Goal: Transaction & Acquisition: Obtain resource

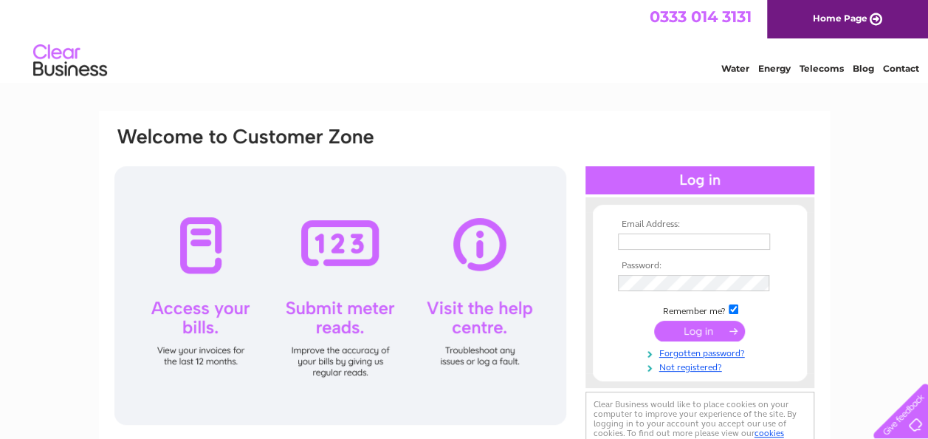
click at [645, 244] on input "text" at bounding box center [694, 241] width 152 height 16
type input "homerangefireplaces@gmail.com"
click at [685, 330] on input "submit" at bounding box center [699, 330] width 91 height 21
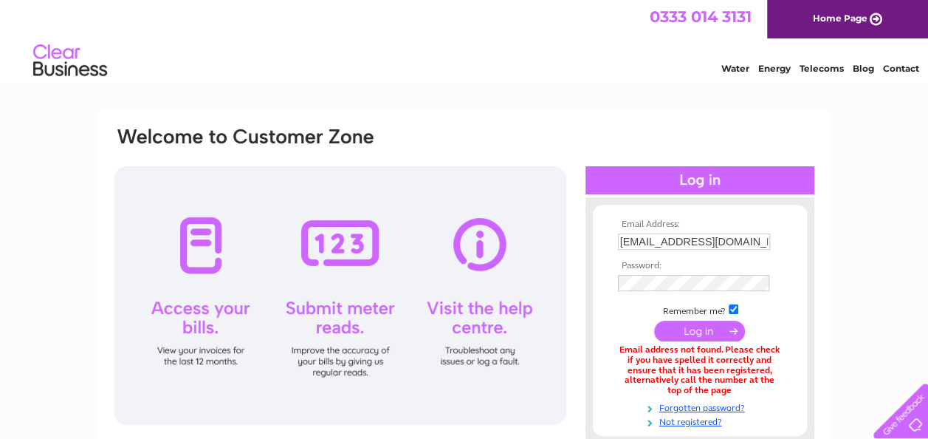
click at [769, 239] on input "homerangefireplaces@gmail.com" at bounding box center [694, 241] width 152 height 16
click at [737, 241] on input "homerangefireplaces@gmail.com" at bounding box center [695, 242] width 154 height 18
type input "homerangefireplaces@googlemail.com"
click at [716, 328] on input "submit" at bounding box center [699, 330] width 91 height 21
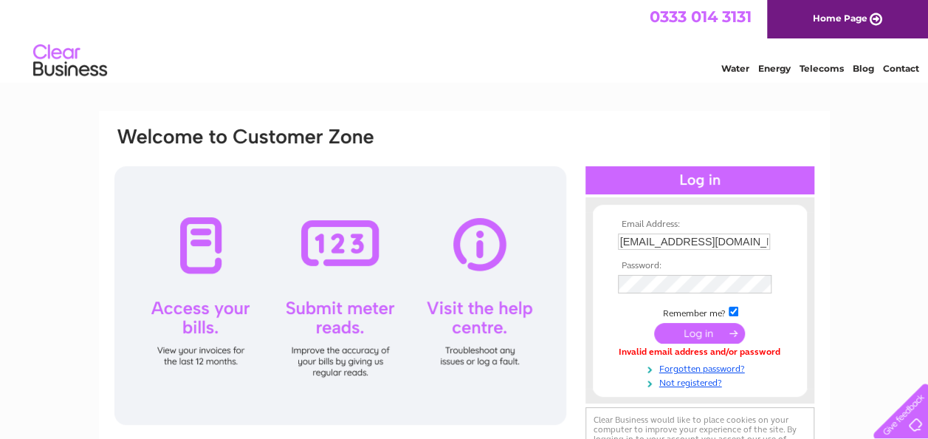
click at [714, 330] on input "submit" at bounding box center [699, 333] width 91 height 21
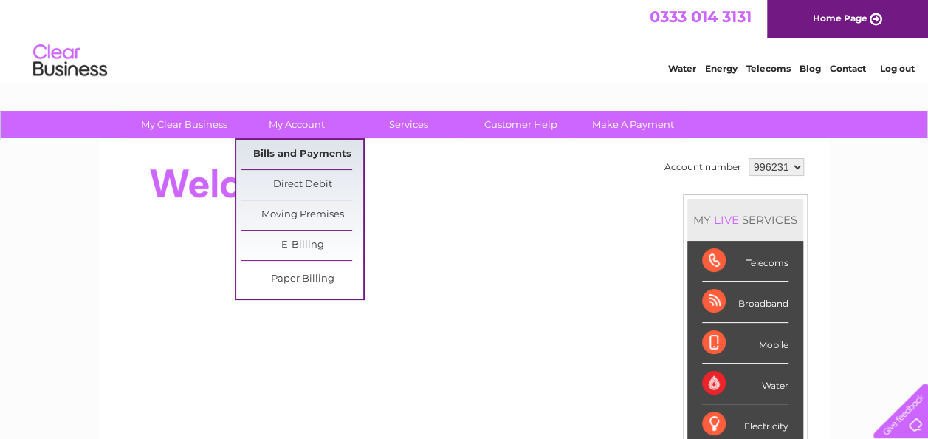
click at [278, 148] on link "Bills and Payments" at bounding box center [302, 155] width 122 height 30
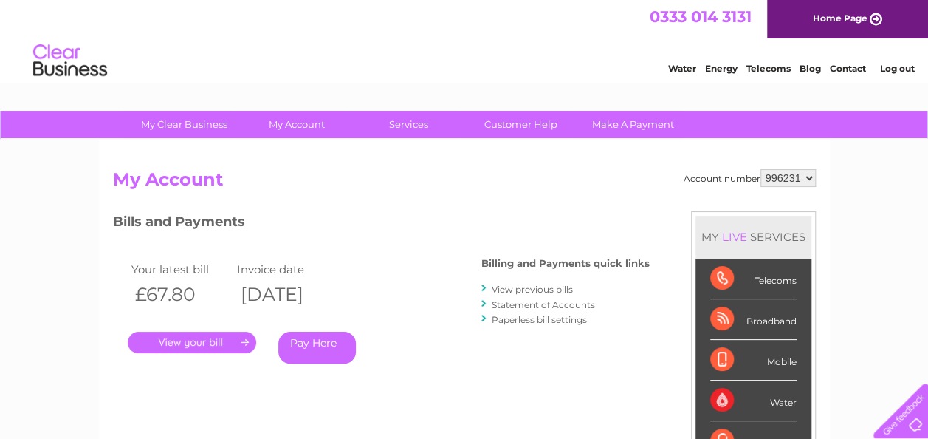
click at [506, 289] on link "View previous bills" at bounding box center [532, 289] width 81 height 11
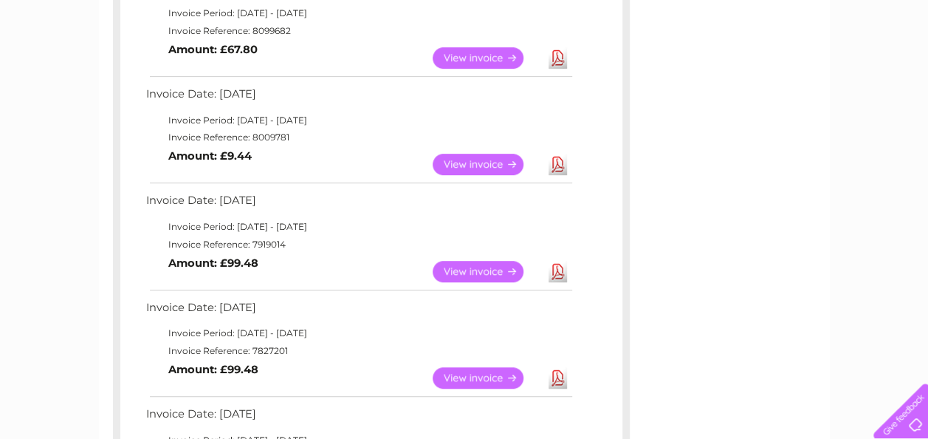
scroll to position [296, 0]
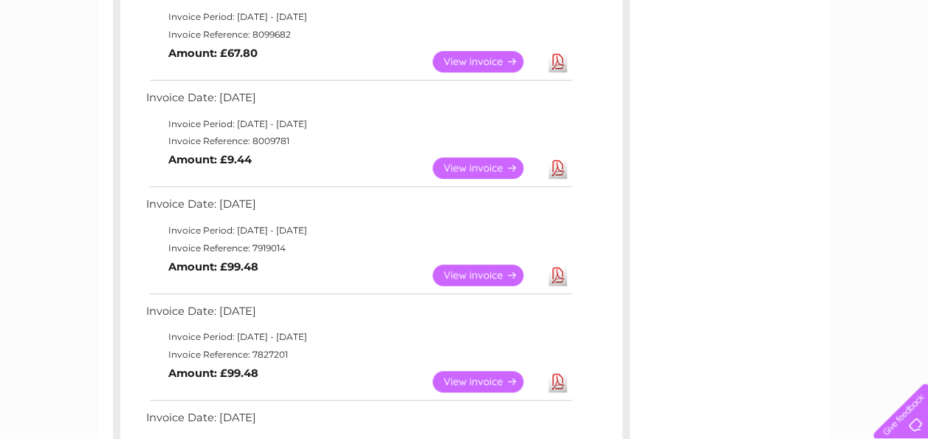
click at [481, 269] on link "View" at bounding box center [487, 274] width 109 height 21
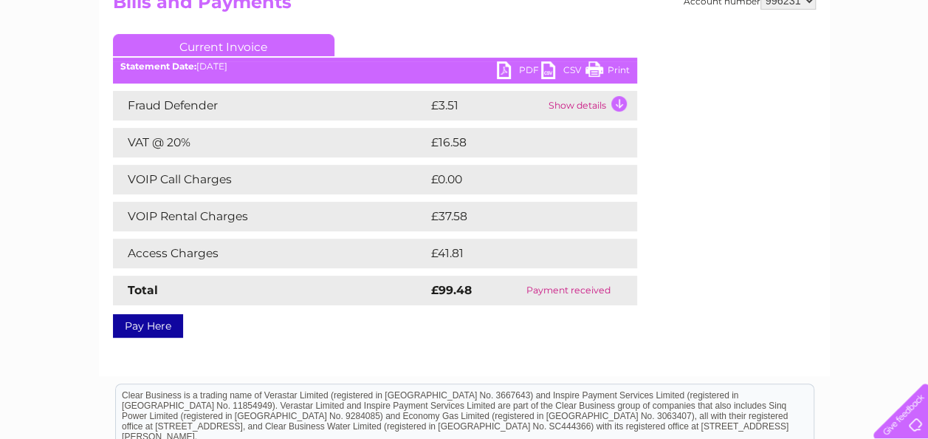
scroll to position [165, 0]
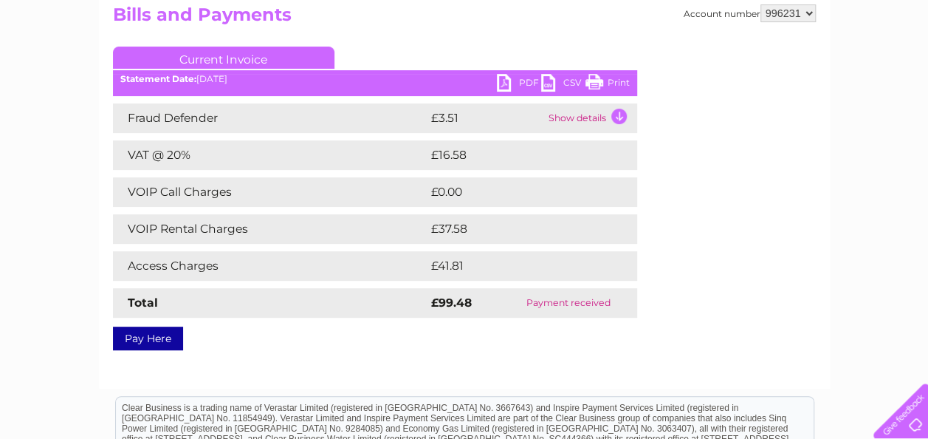
click at [531, 77] on link "PDF" at bounding box center [519, 84] width 44 height 21
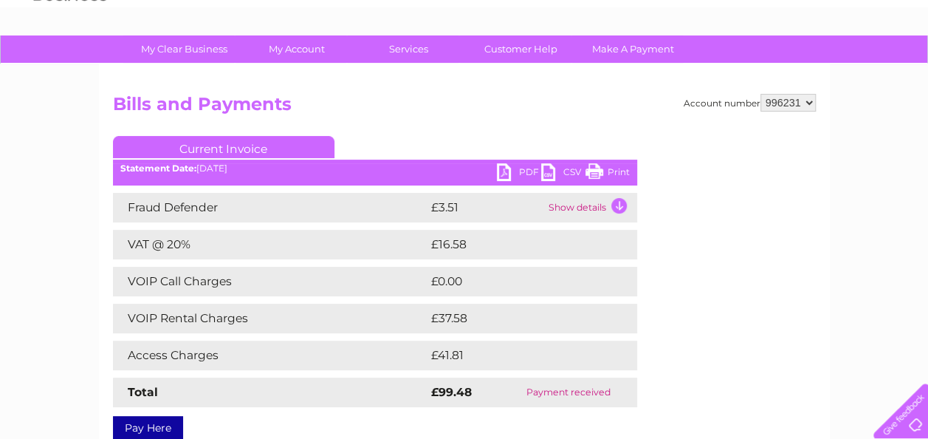
scroll to position [74, 0]
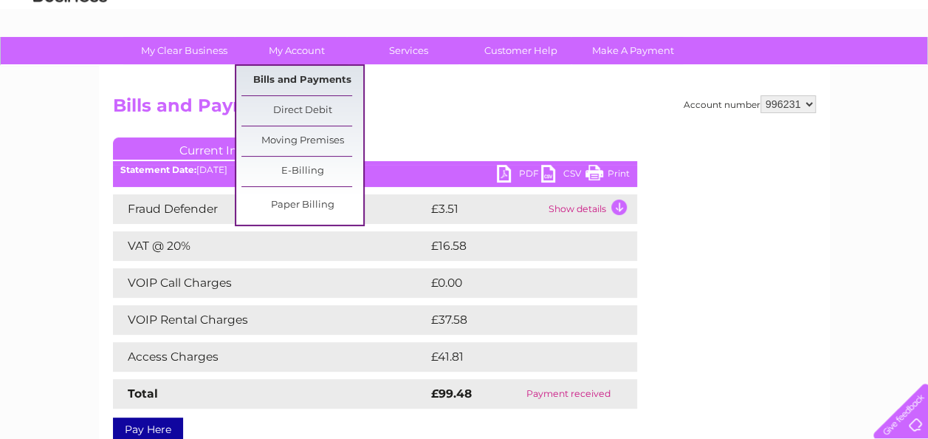
click at [315, 78] on link "Bills and Payments" at bounding box center [302, 81] width 122 height 30
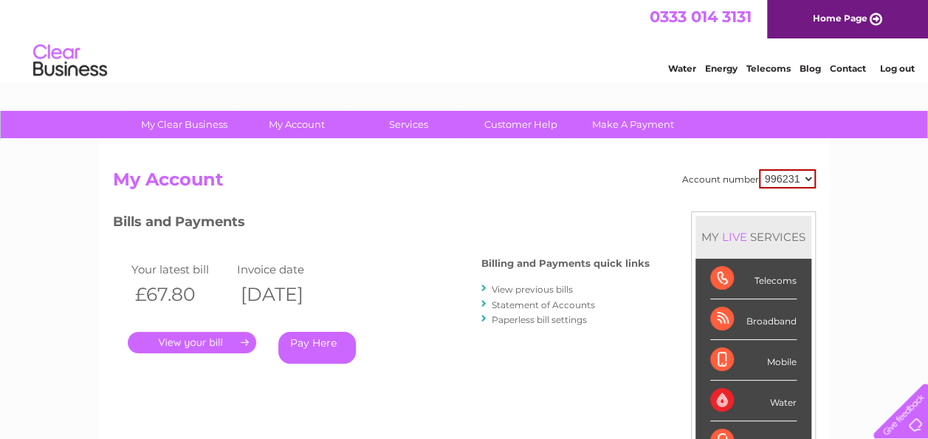
click at [506, 288] on link "View previous bills" at bounding box center [532, 289] width 81 height 11
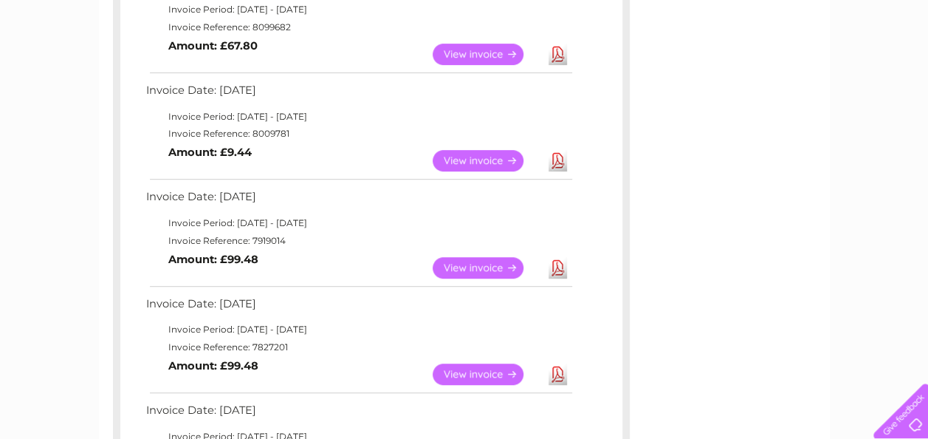
scroll to position [258, 0]
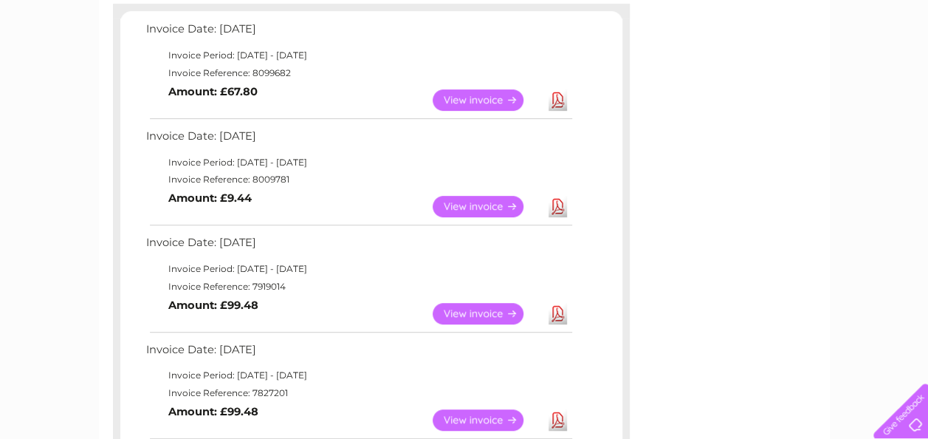
click at [505, 204] on link "View" at bounding box center [487, 206] width 109 height 21
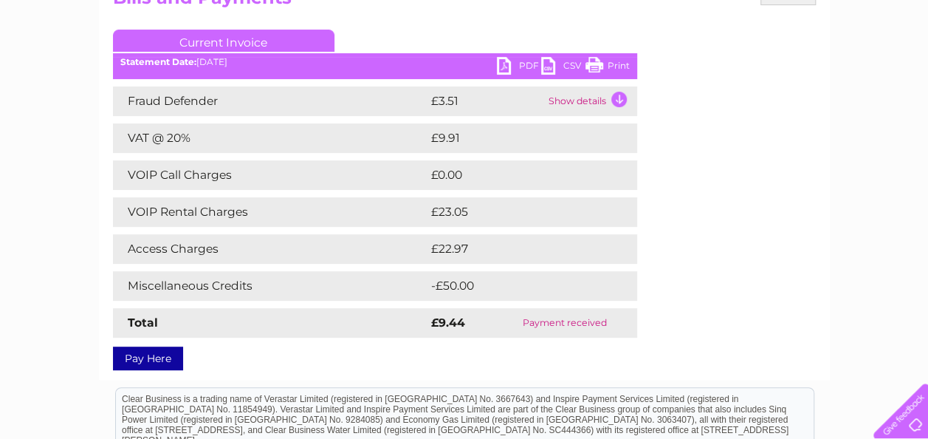
scroll to position [179, 0]
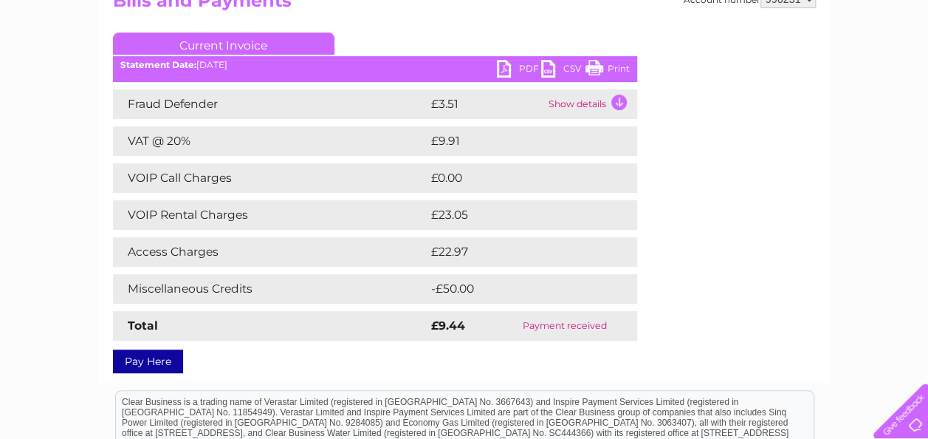
click at [521, 66] on link "PDF" at bounding box center [519, 70] width 44 height 21
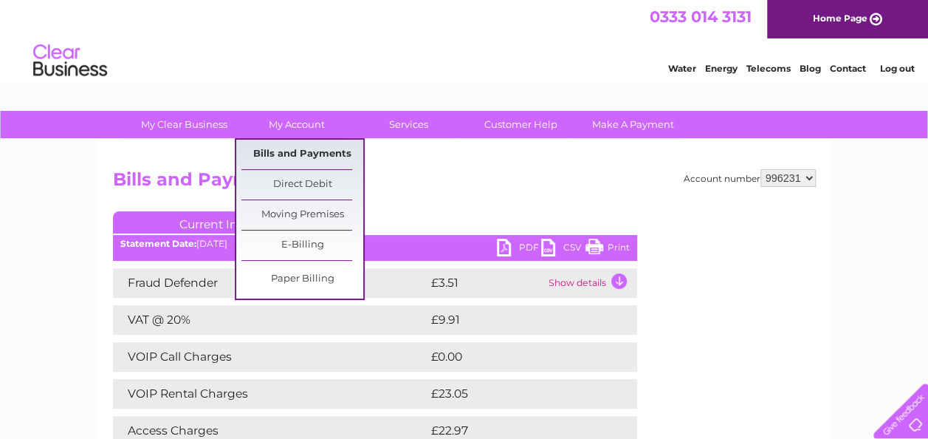
click at [300, 152] on link "Bills and Payments" at bounding box center [302, 155] width 122 height 30
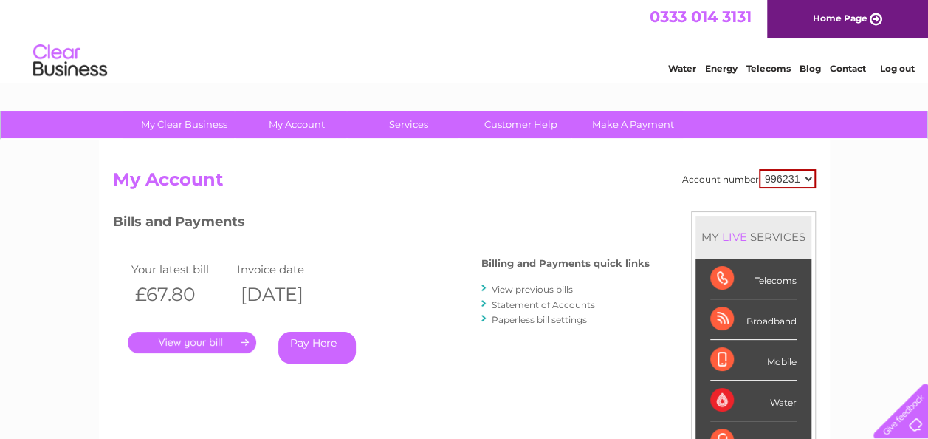
click at [512, 289] on link "View previous bills" at bounding box center [532, 289] width 81 height 11
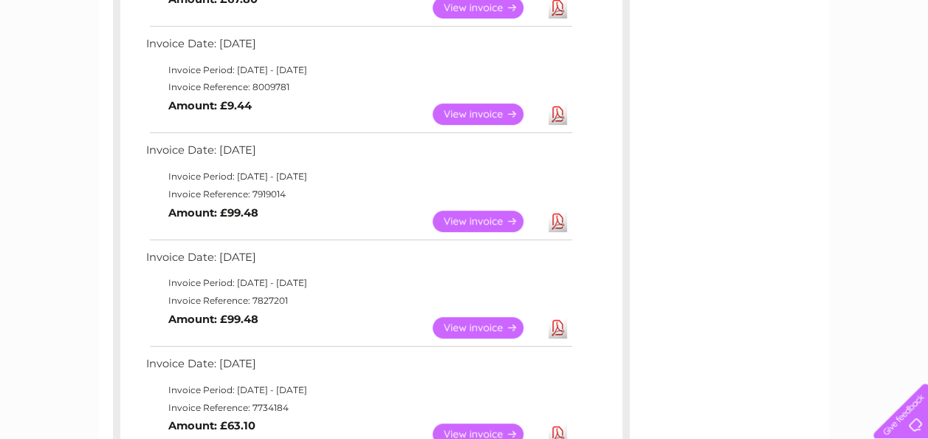
scroll to position [351, 0]
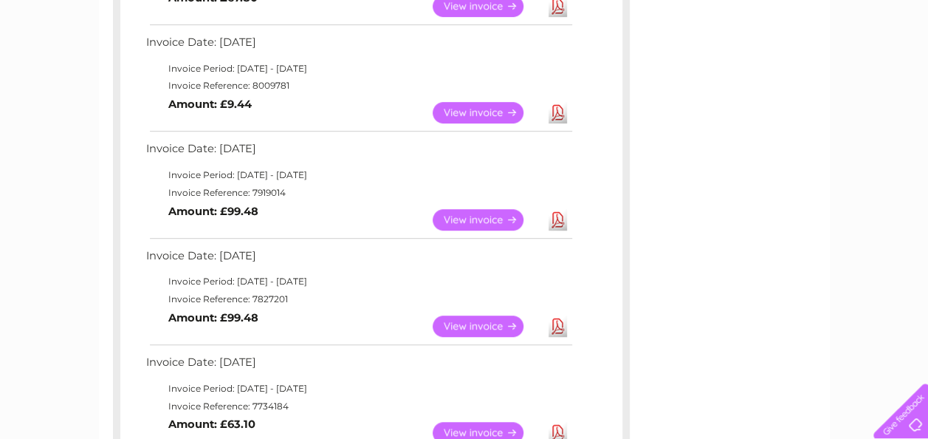
click at [477, 219] on link "View" at bounding box center [487, 219] width 109 height 21
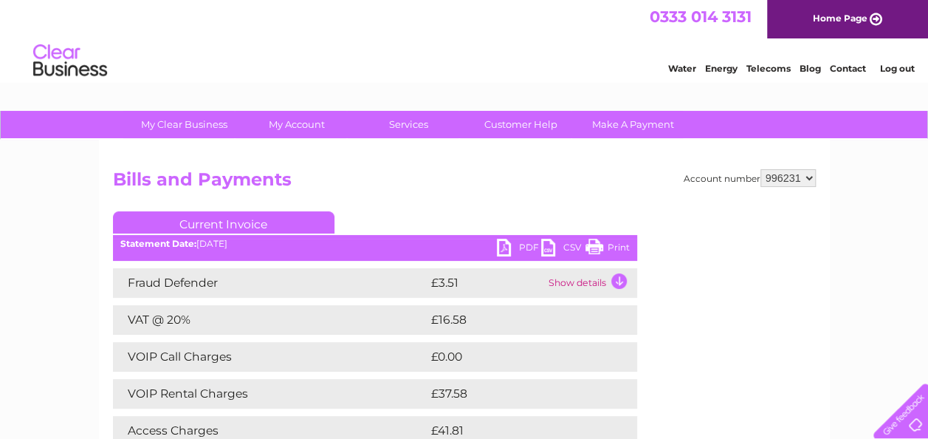
click at [522, 247] on link "PDF" at bounding box center [519, 248] width 44 height 21
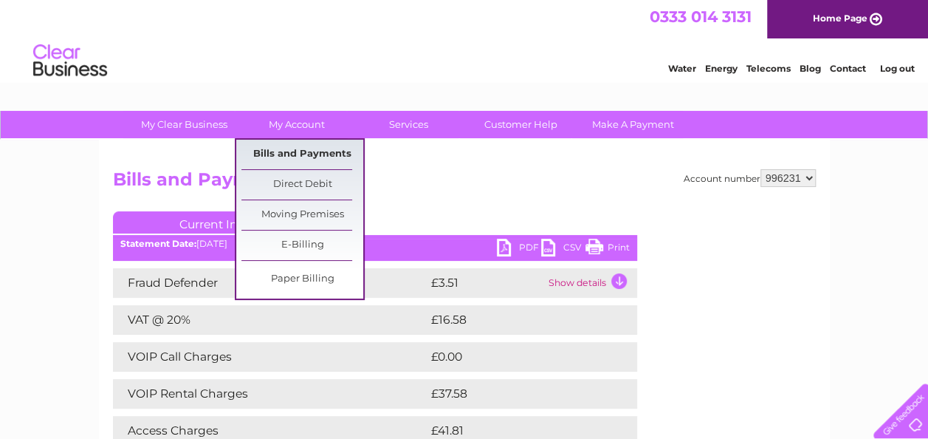
click at [285, 152] on link "Bills and Payments" at bounding box center [302, 155] width 122 height 30
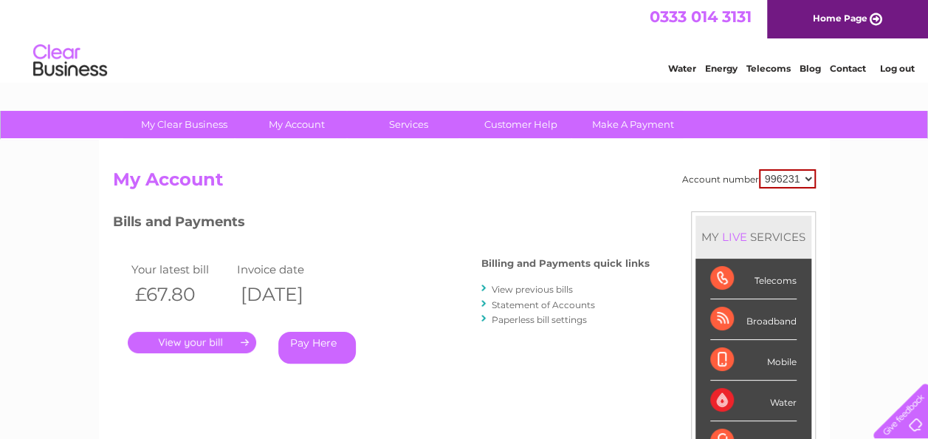
click at [508, 288] on link "View previous bills" at bounding box center [532, 289] width 81 height 11
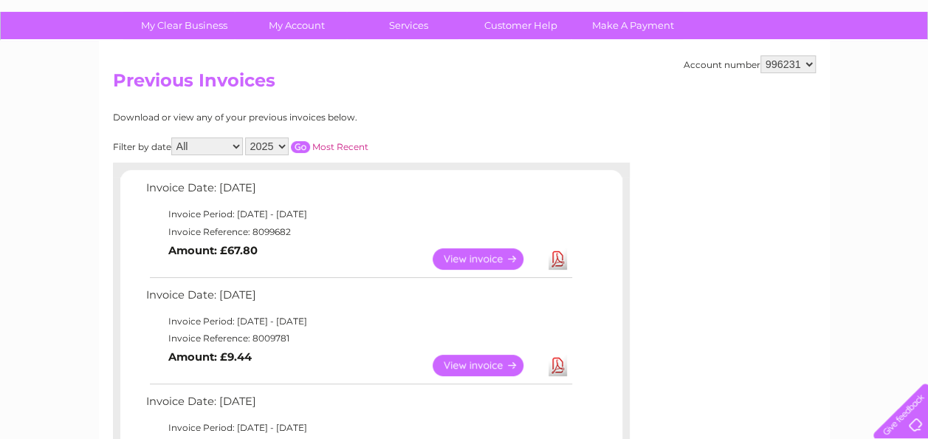
scroll to position [86, 0]
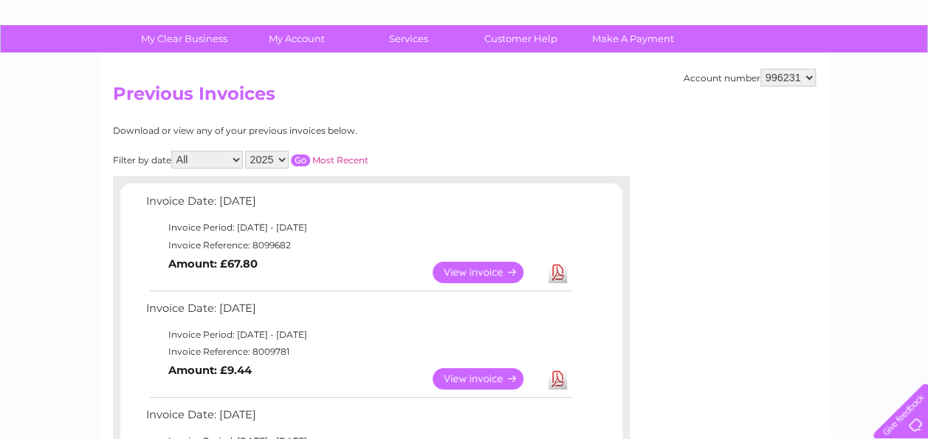
click at [465, 267] on link "View" at bounding box center [487, 271] width 109 height 21
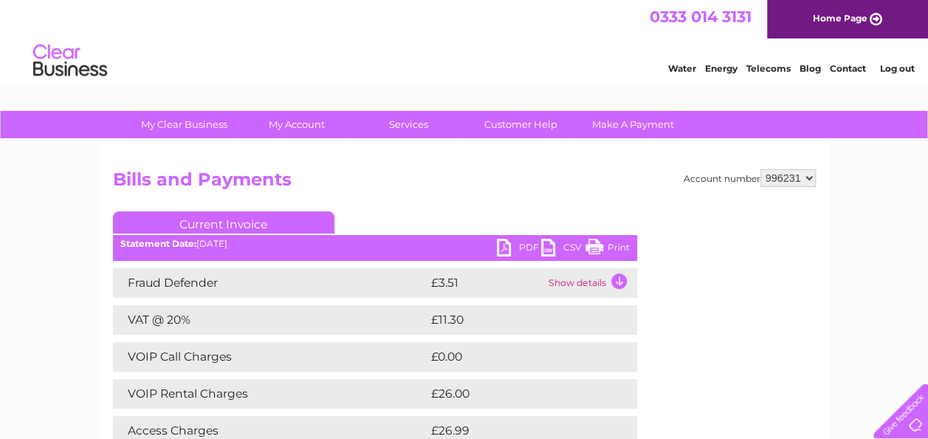
click at [530, 244] on link "PDF" at bounding box center [519, 248] width 44 height 21
click at [901, 63] on link "Log out" at bounding box center [896, 68] width 35 height 11
